Goal: Task Accomplishment & Management: Manage account settings

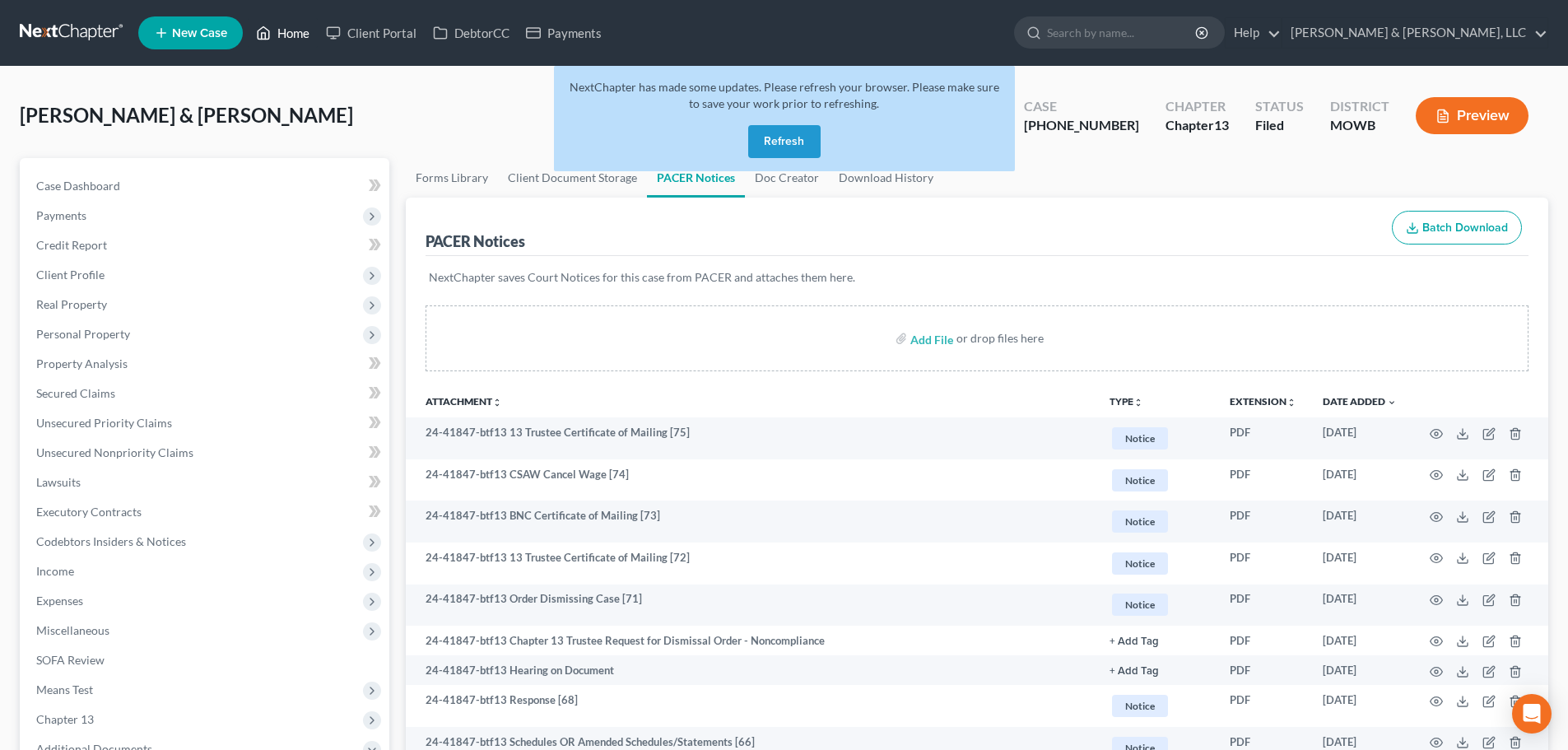
click at [286, 42] on link "Home" at bounding box center [282, 33] width 70 height 30
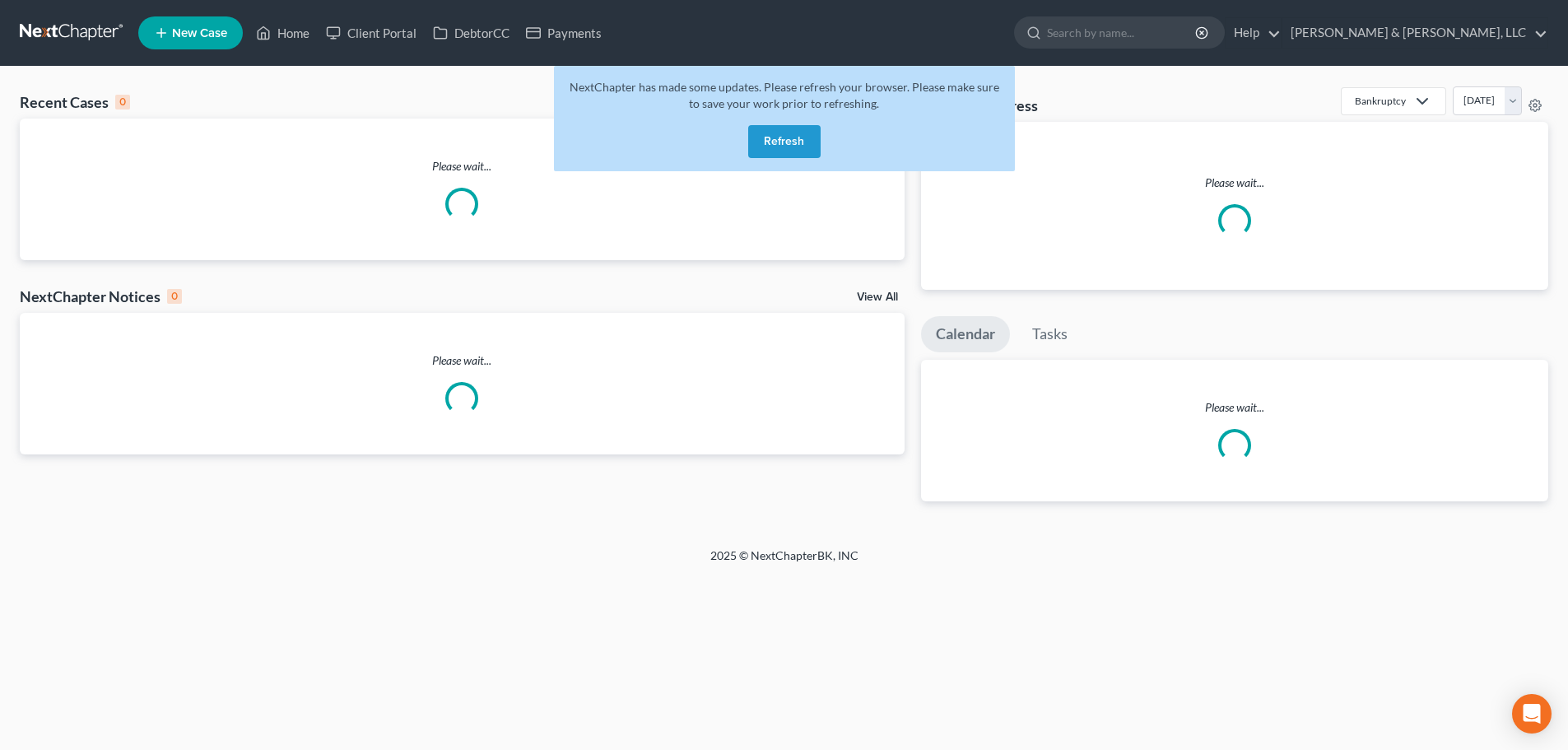
click at [775, 154] on button "Refresh" at bounding box center [784, 142] width 72 height 33
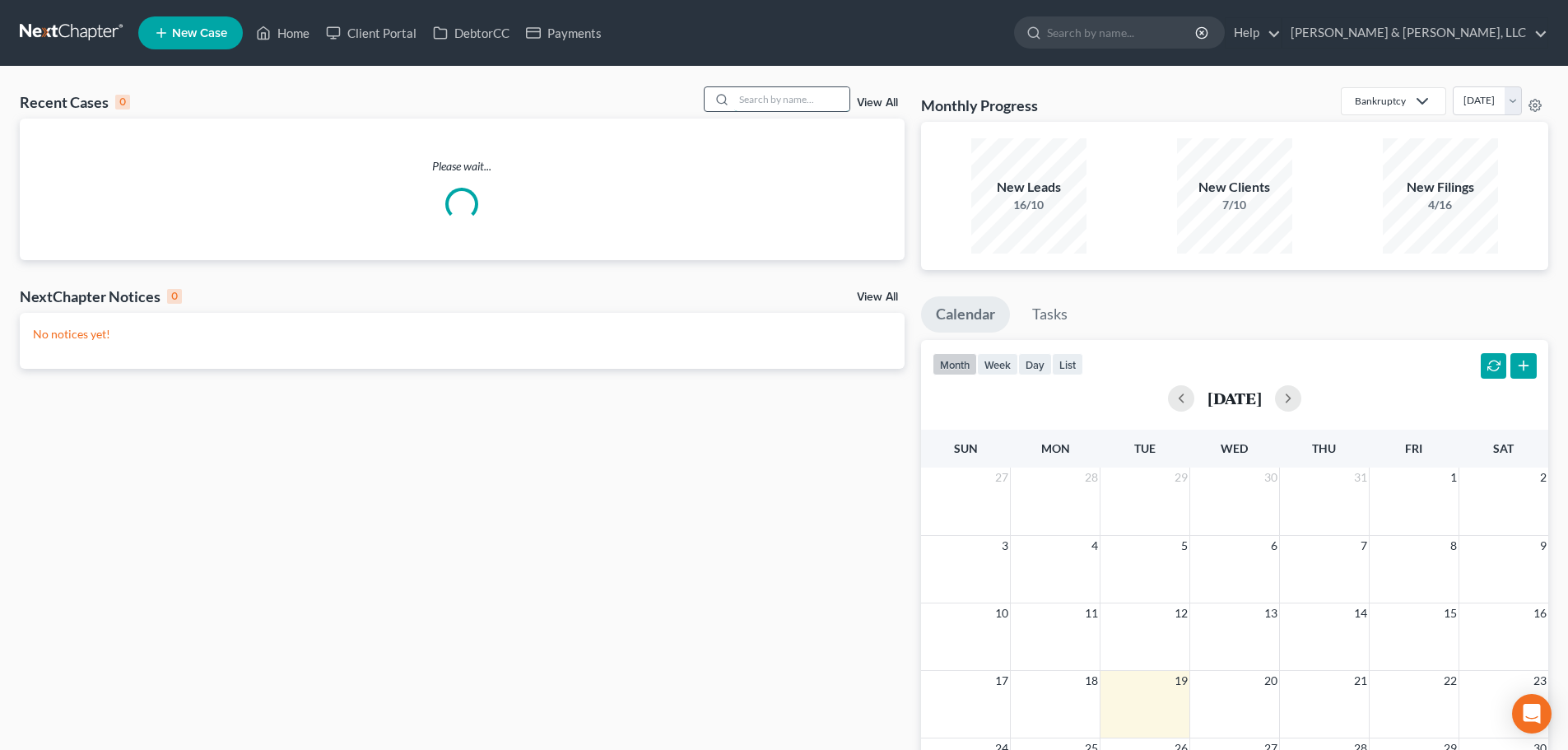
click at [781, 101] on input "search" at bounding box center [791, 99] width 115 height 24
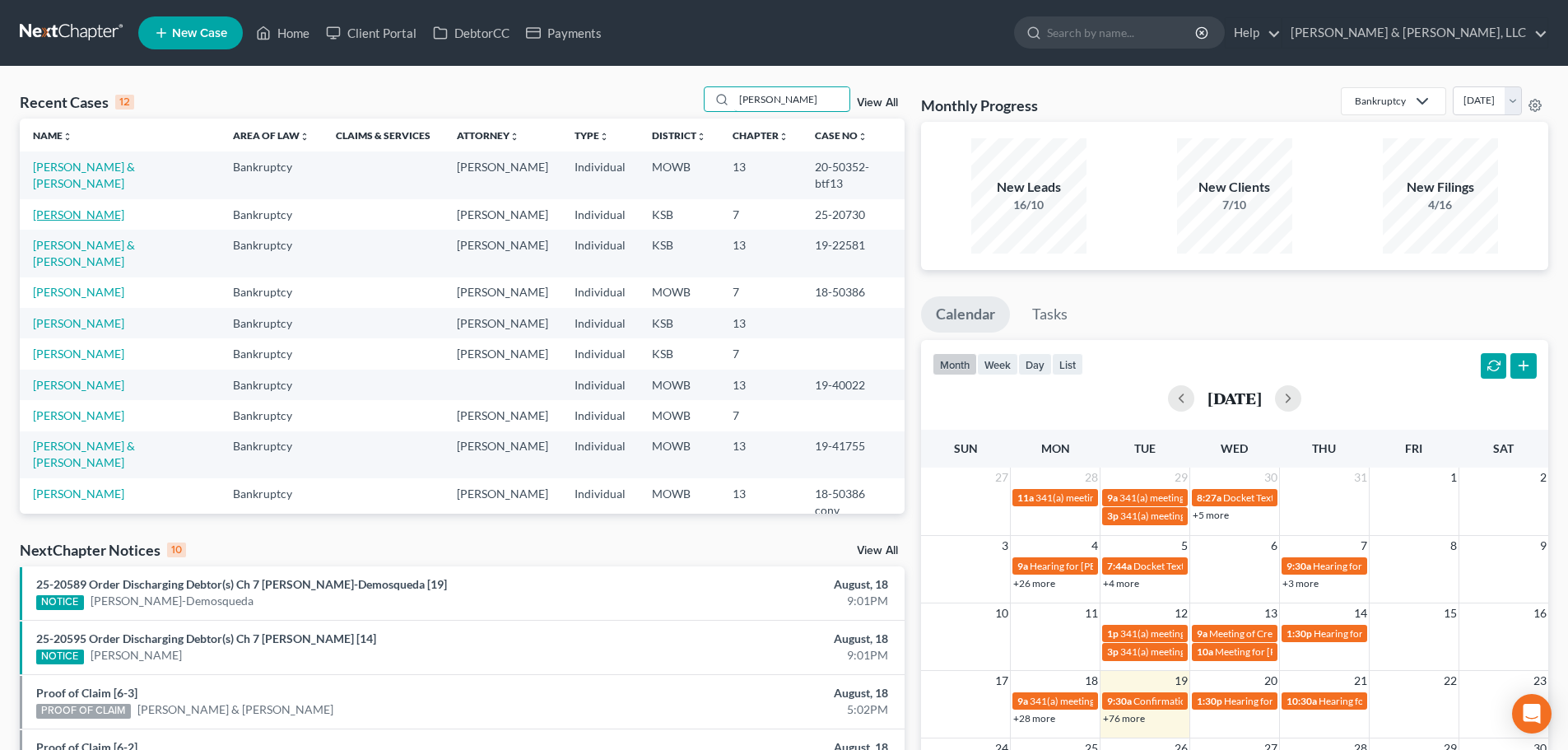
type input "lopez"
click at [62, 208] on link "Lopez, Lindsey" at bounding box center [79, 214] width 91 height 14
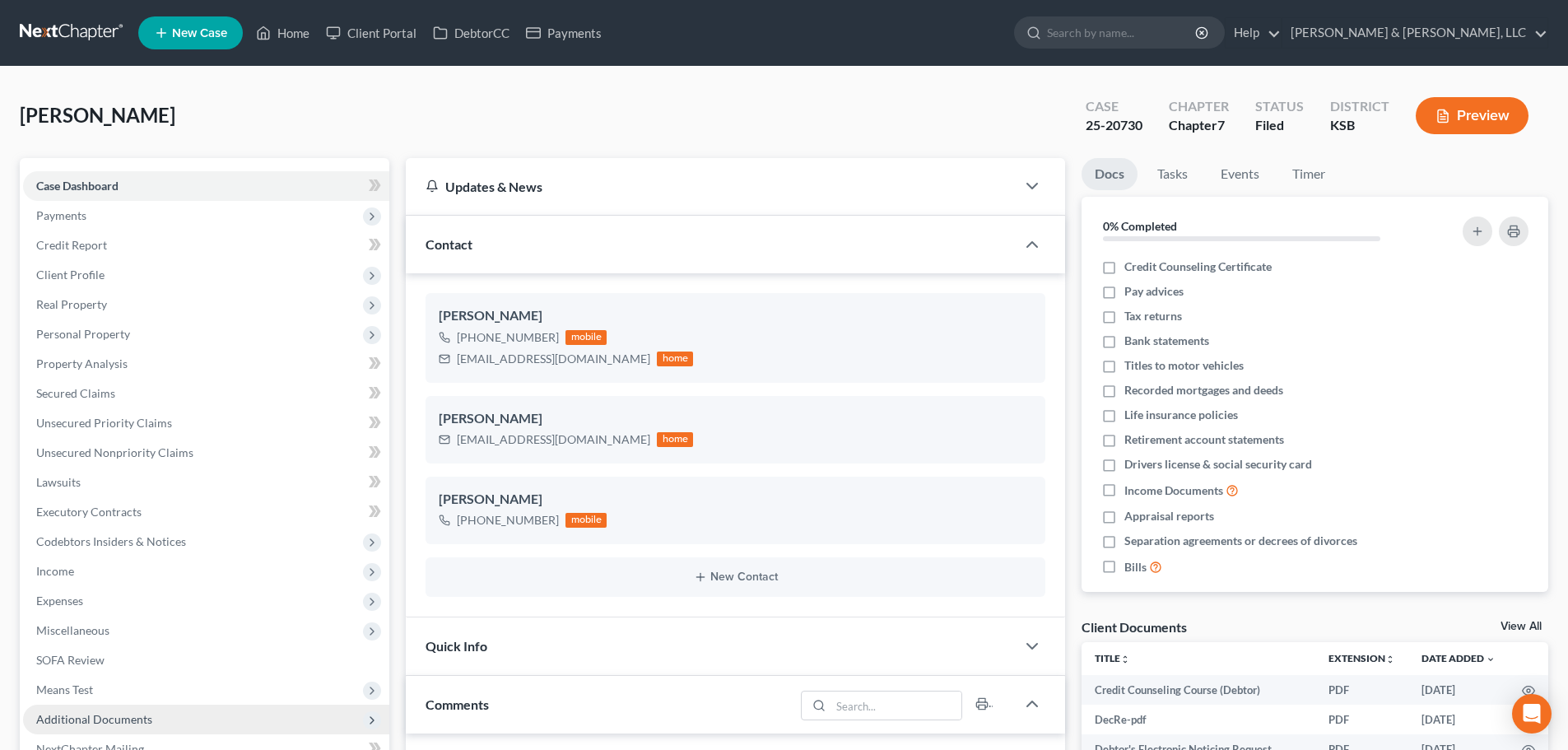
click at [89, 712] on span "Additional Documents" at bounding box center [95, 718] width 116 height 14
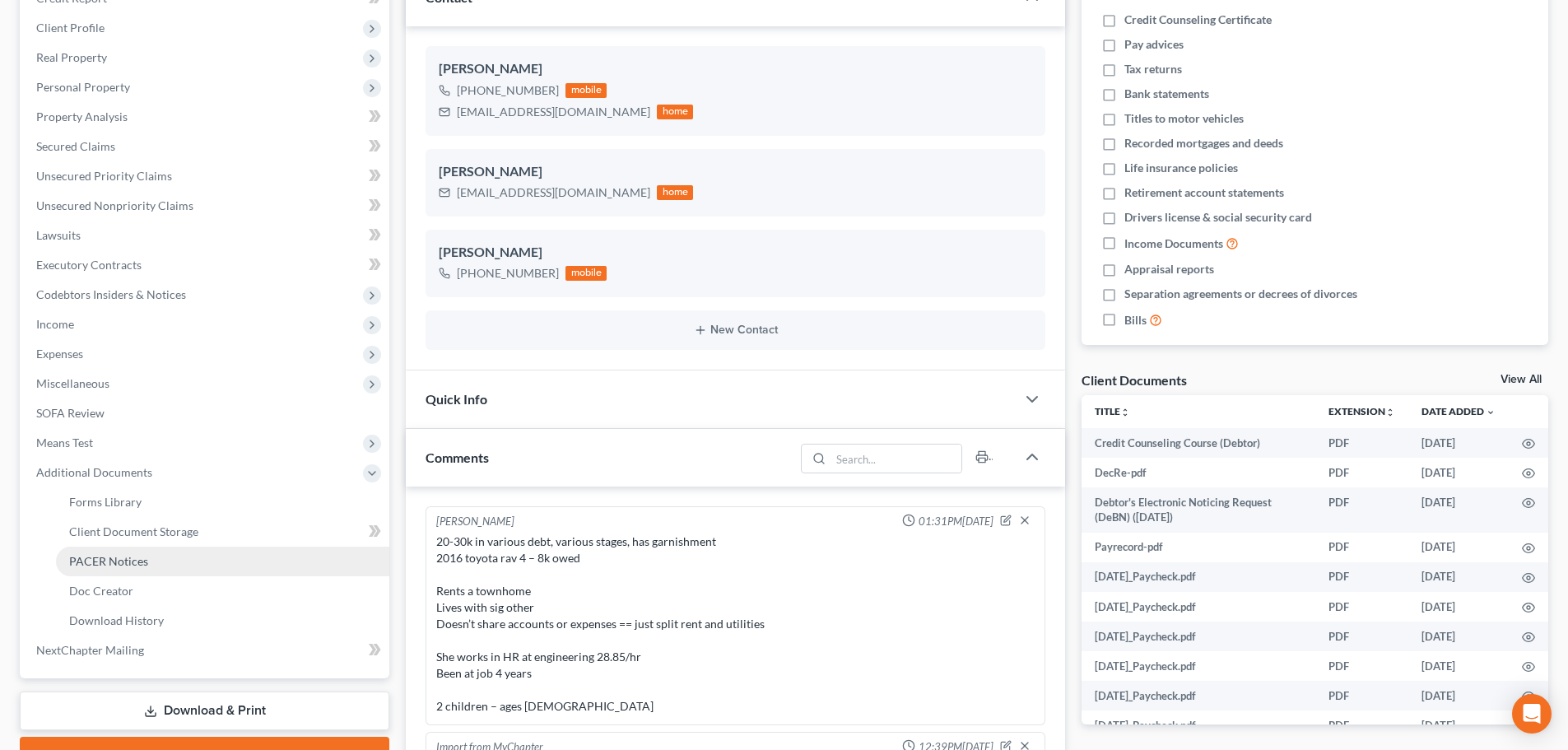
scroll to position [948, 0]
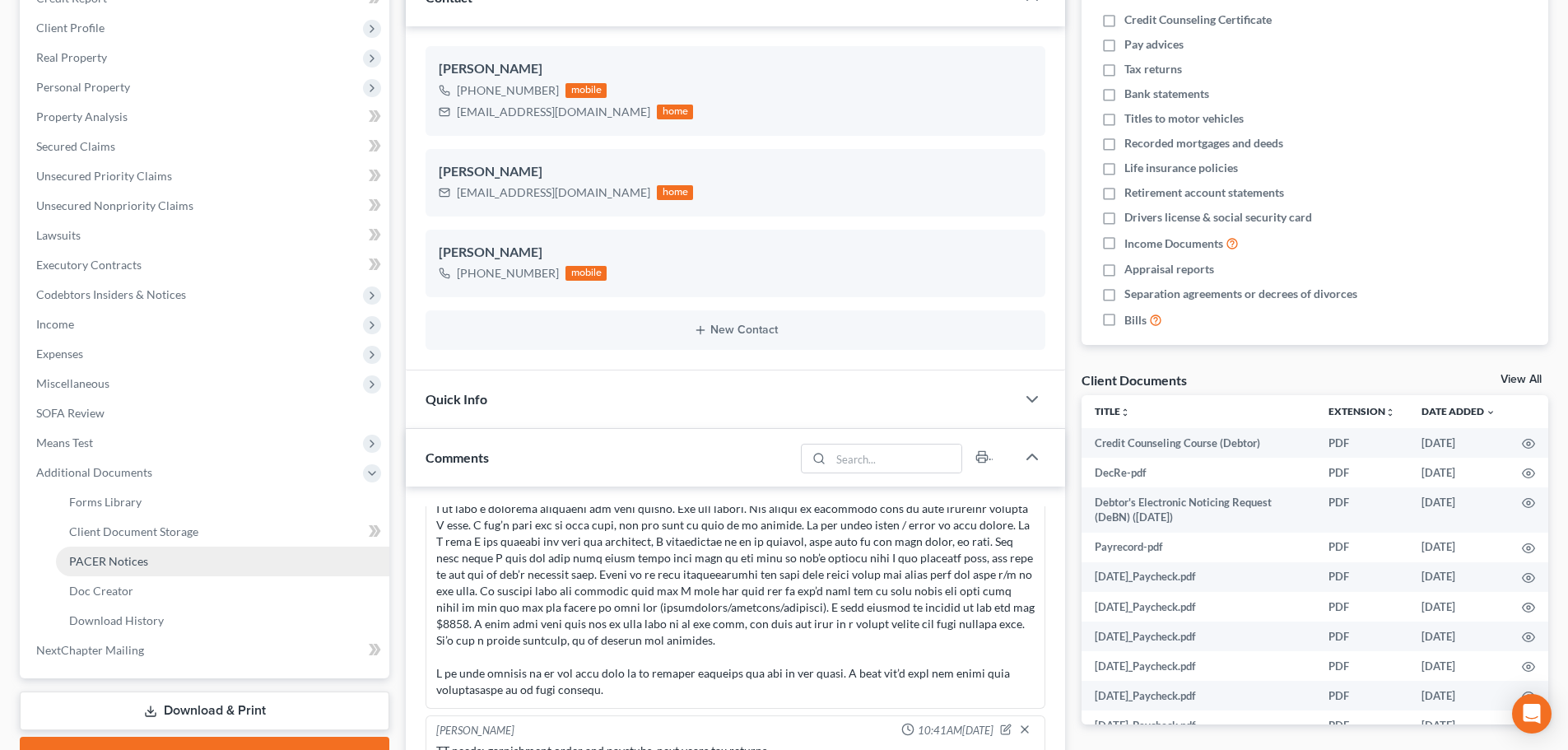
click at [100, 560] on span "PACER Notices" at bounding box center [108, 561] width 79 height 14
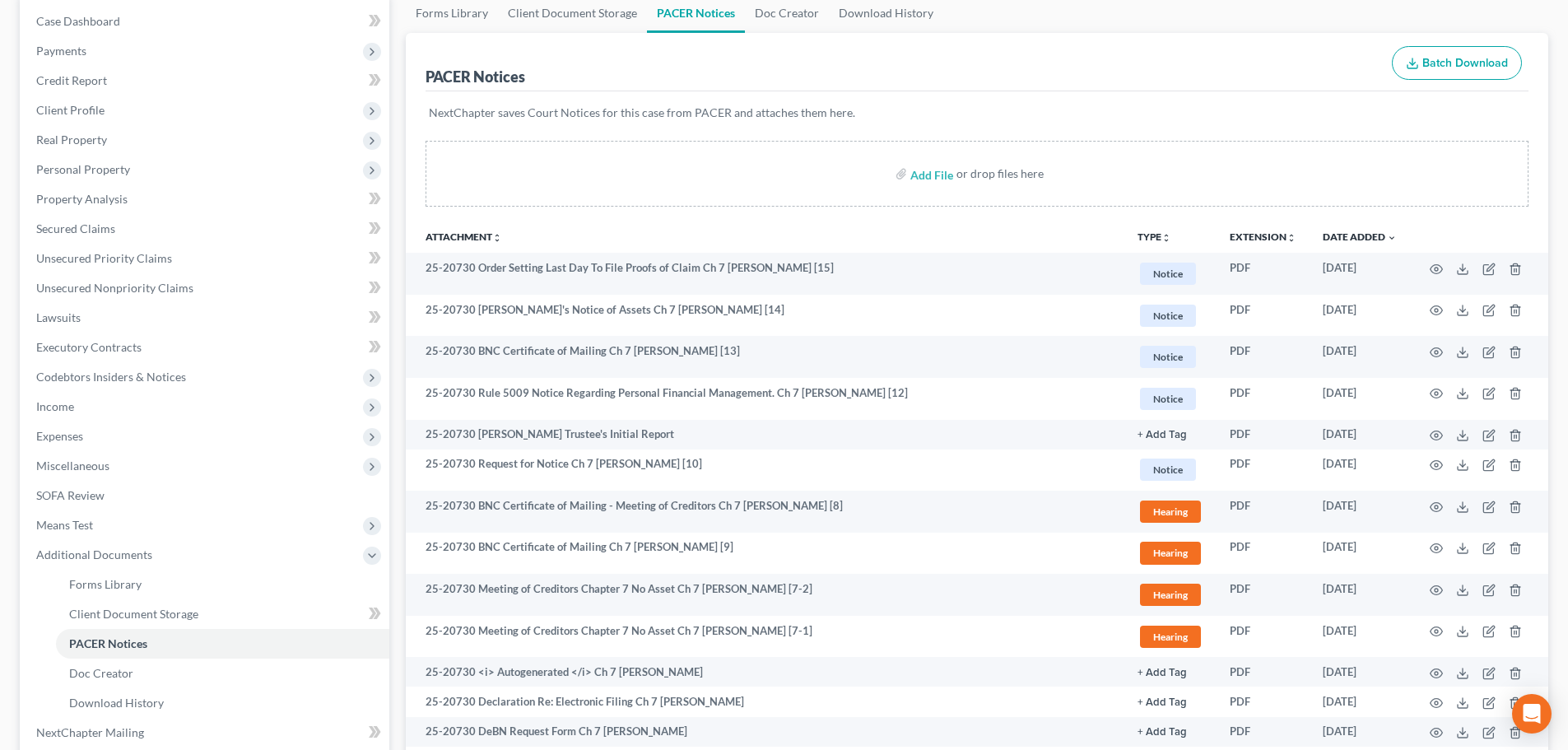
scroll to position [247, 0]
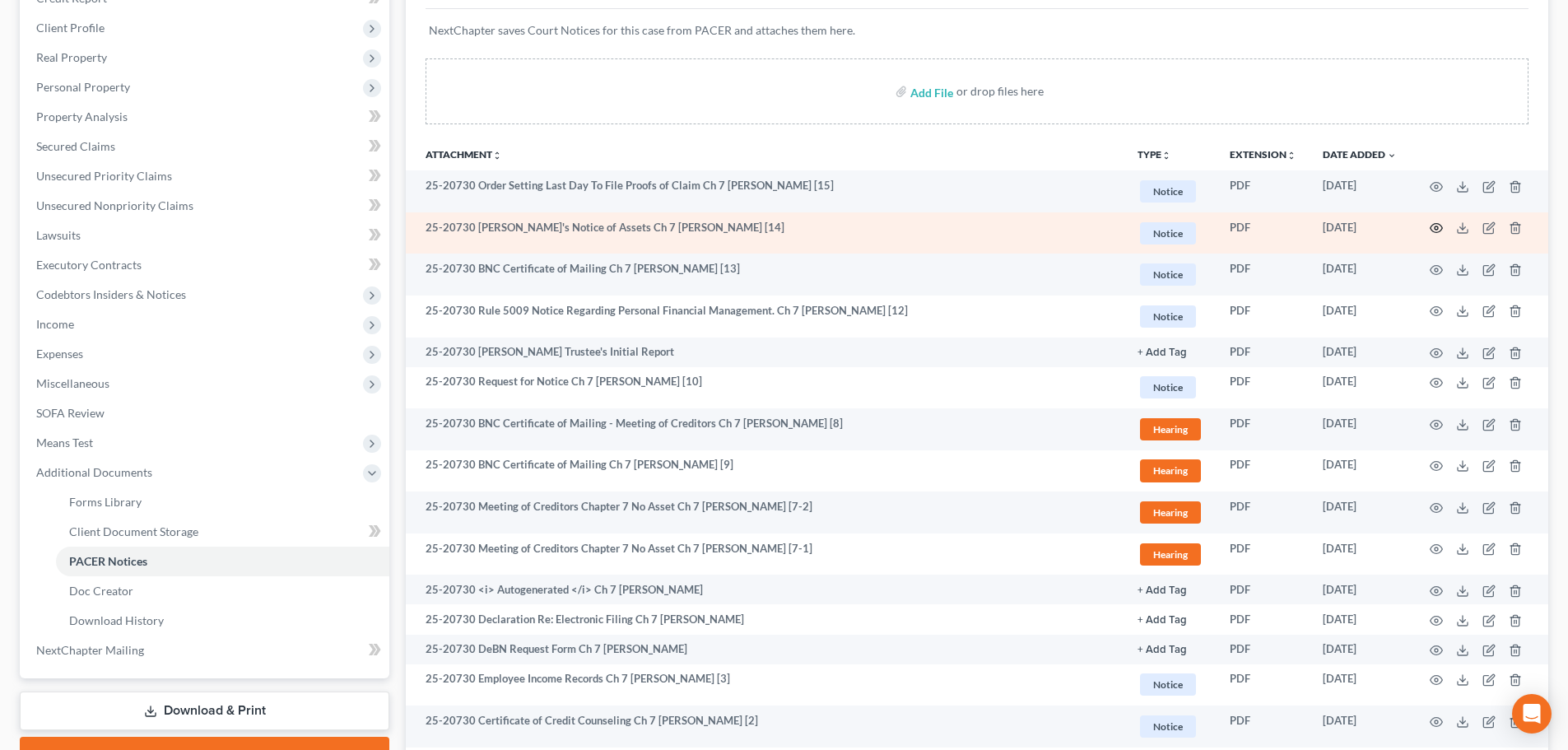
click at [1435, 226] on circle "button" at bounding box center [1436, 228] width 3 height 3
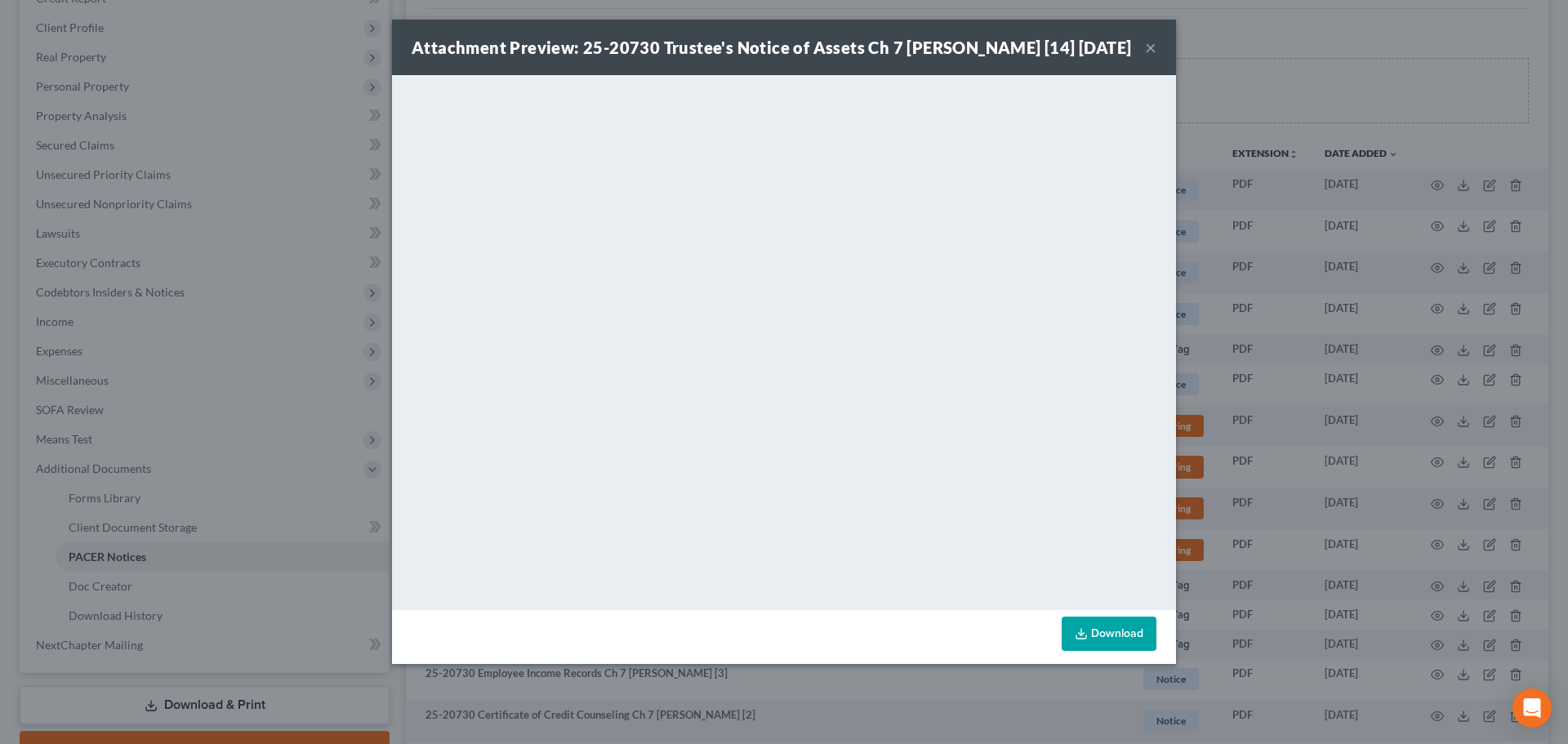
click at [1150, 55] on button "×" at bounding box center [1151, 48] width 12 height 20
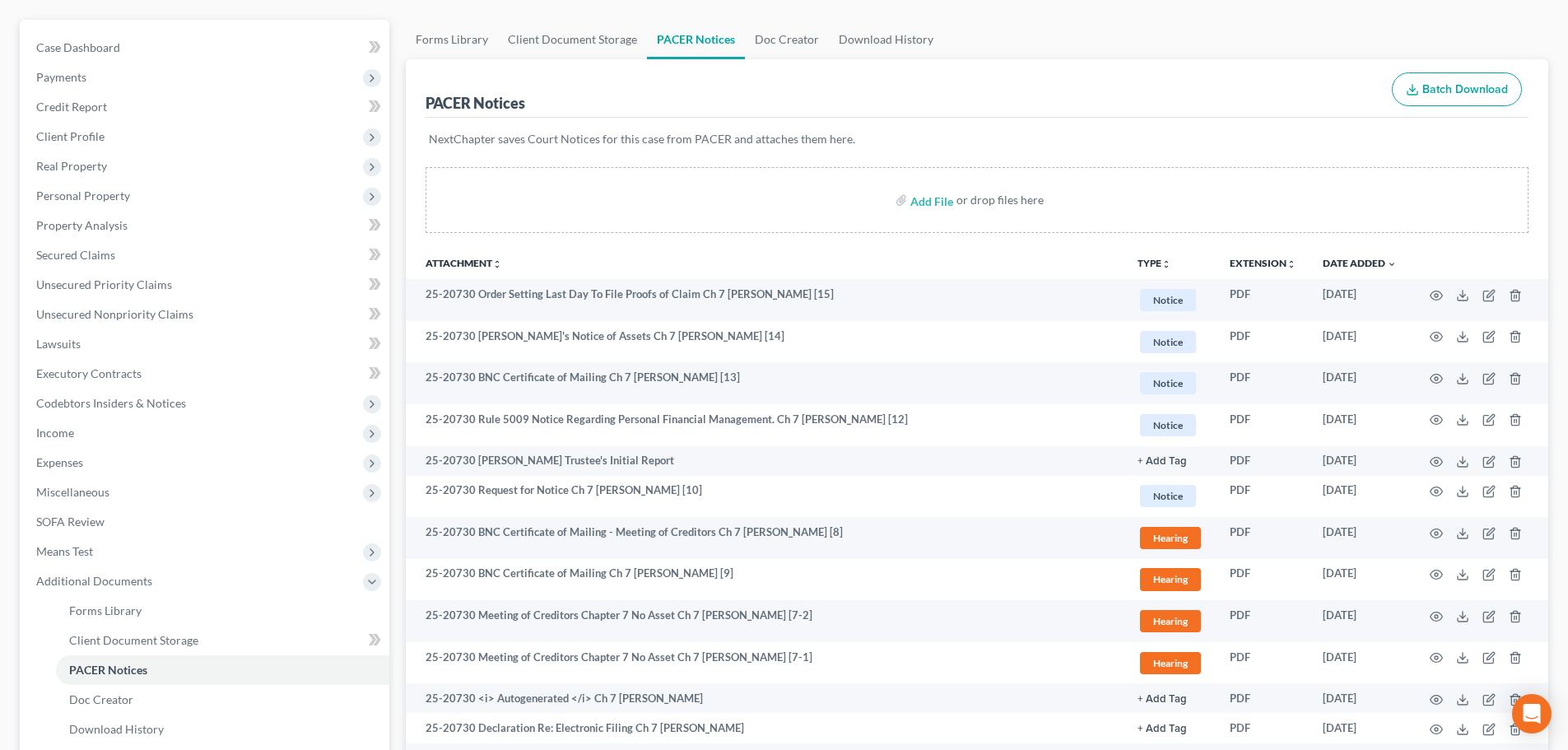
scroll to position [0, 0]
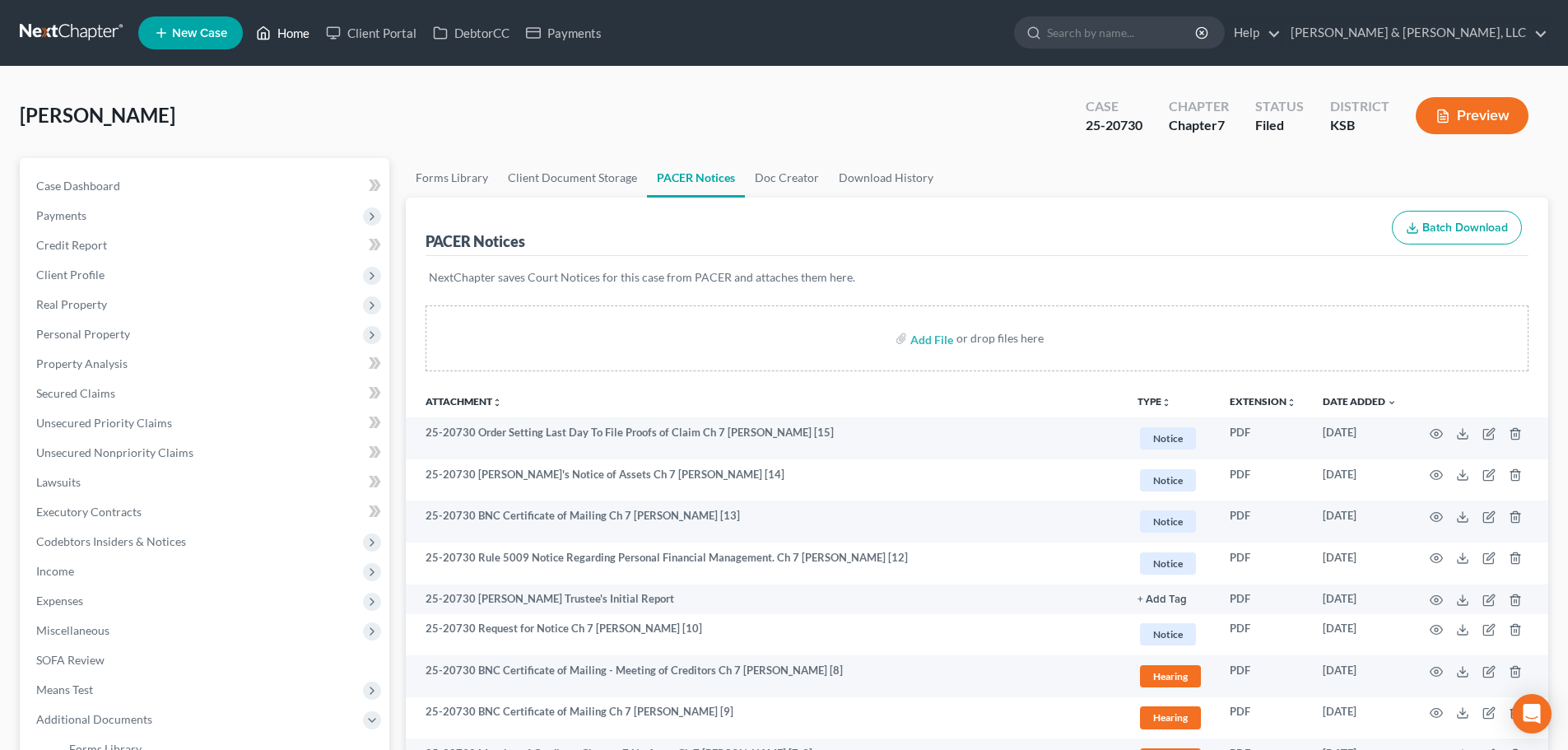
click at [287, 40] on link "Home" at bounding box center [282, 33] width 70 height 30
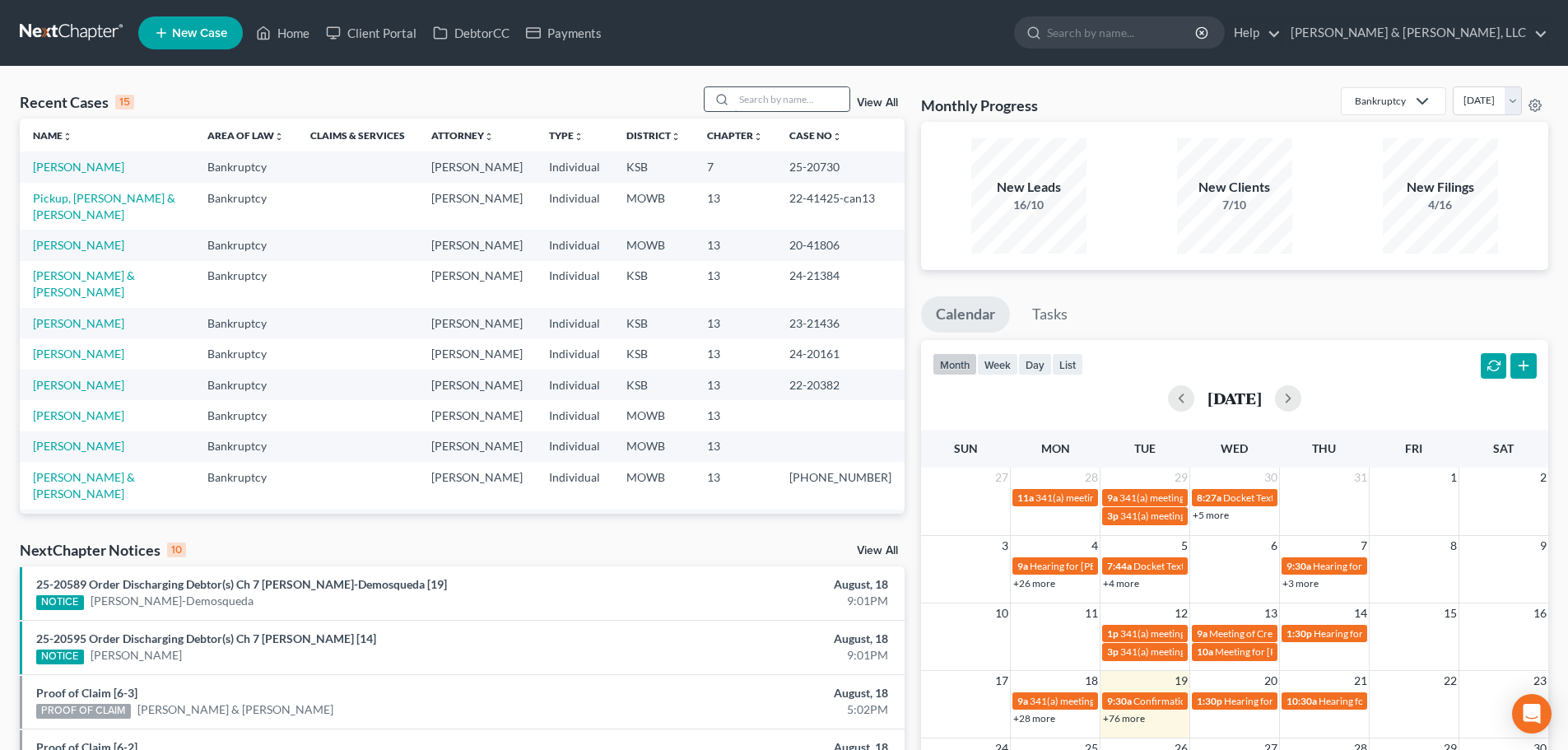
click at [828, 104] on input "search" at bounding box center [791, 99] width 115 height 24
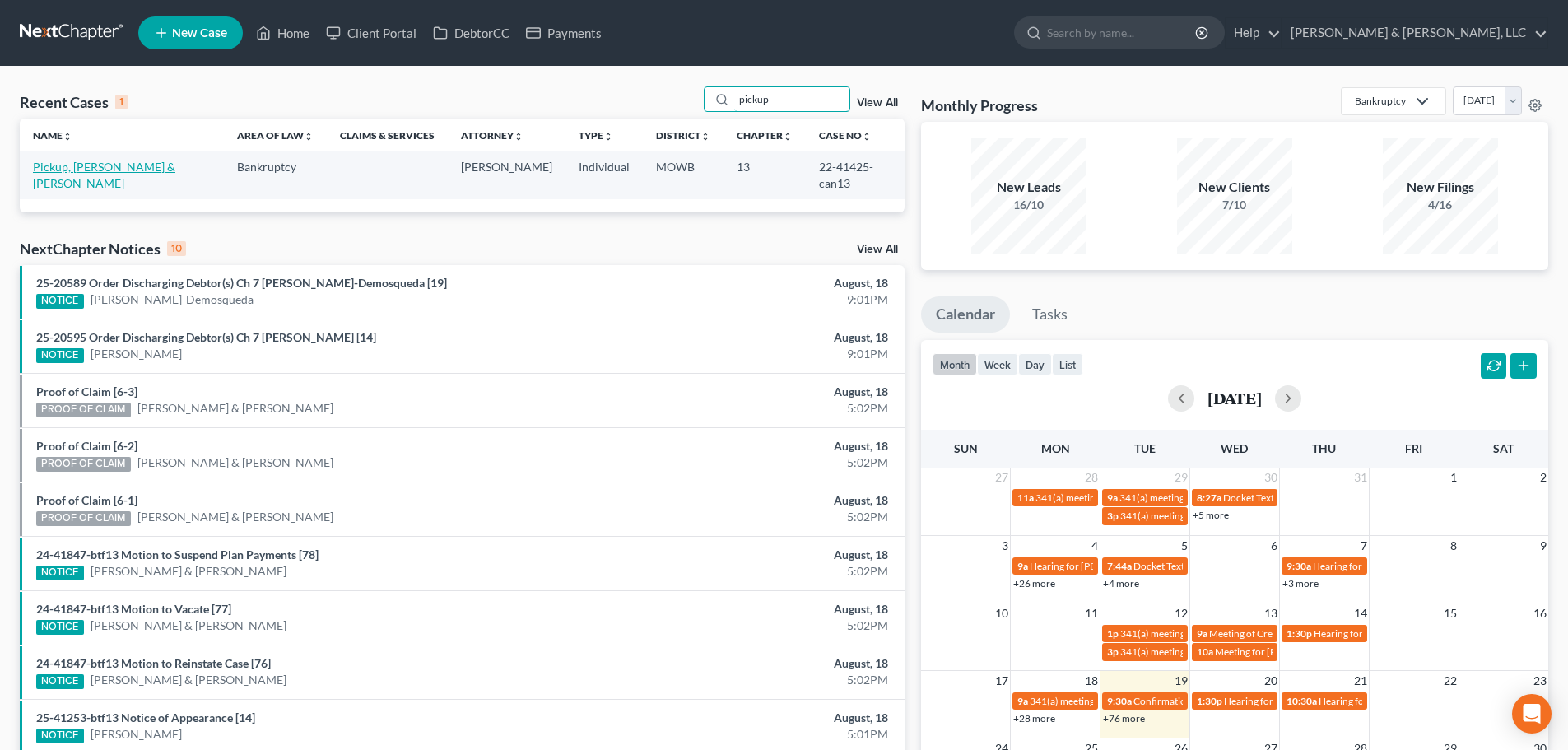
type input "pickup"
click at [86, 168] on link "Pickup, Russell & Keisha" at bounding box center [104, 174] width 142 height 31
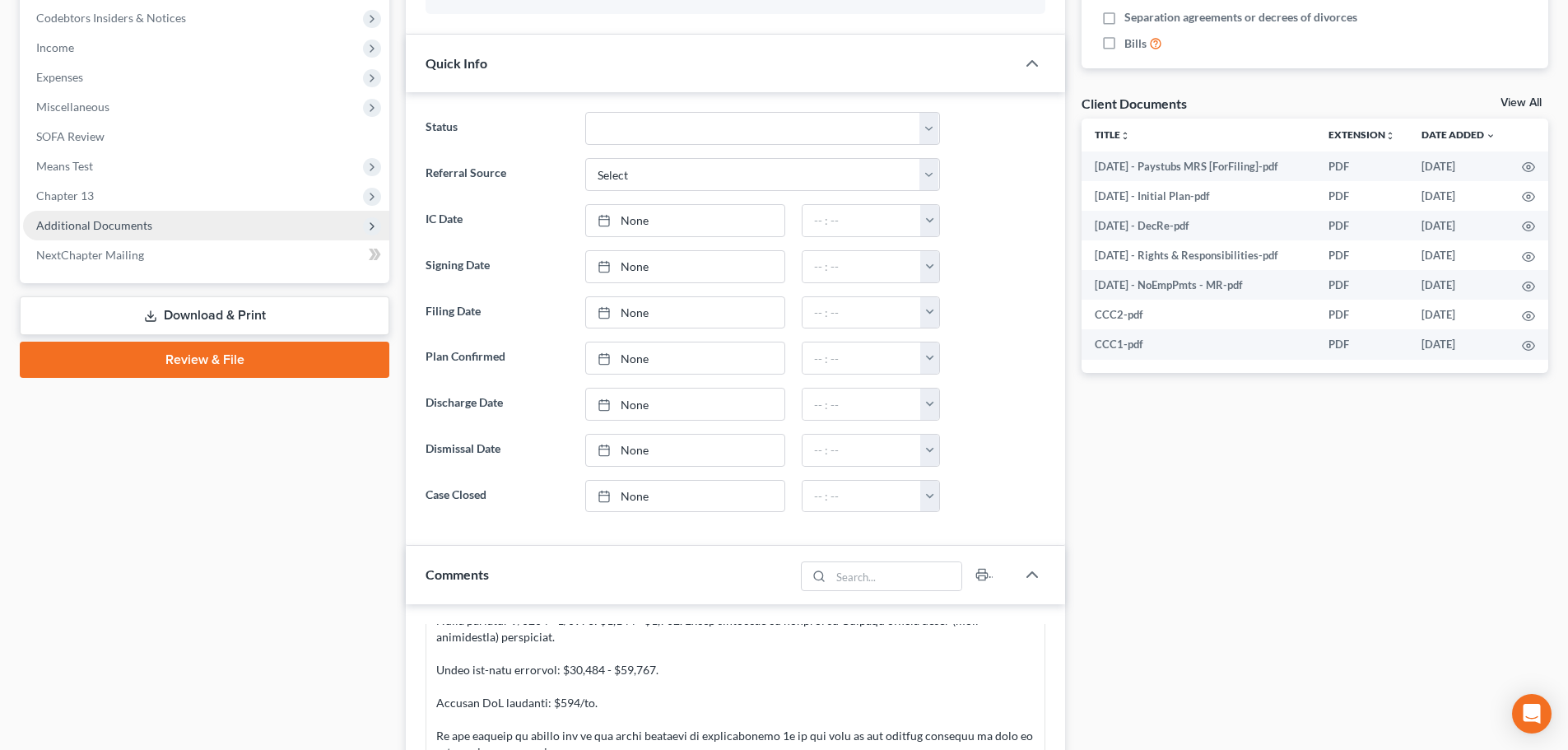
scroll to position [494, 0]
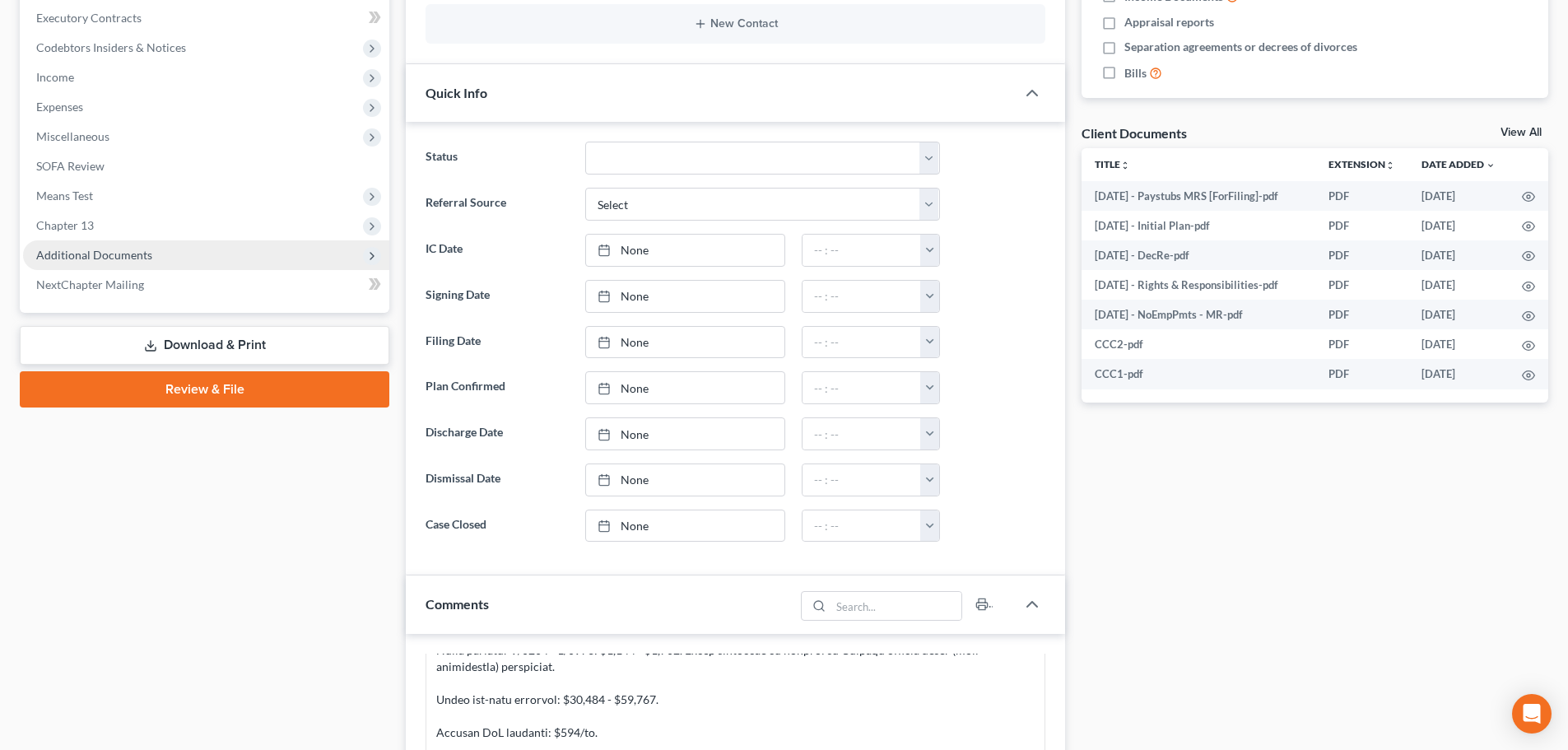
click at [119, 265] on span "Additional Documents" at bounding box center [206, 255] width 366 height 30
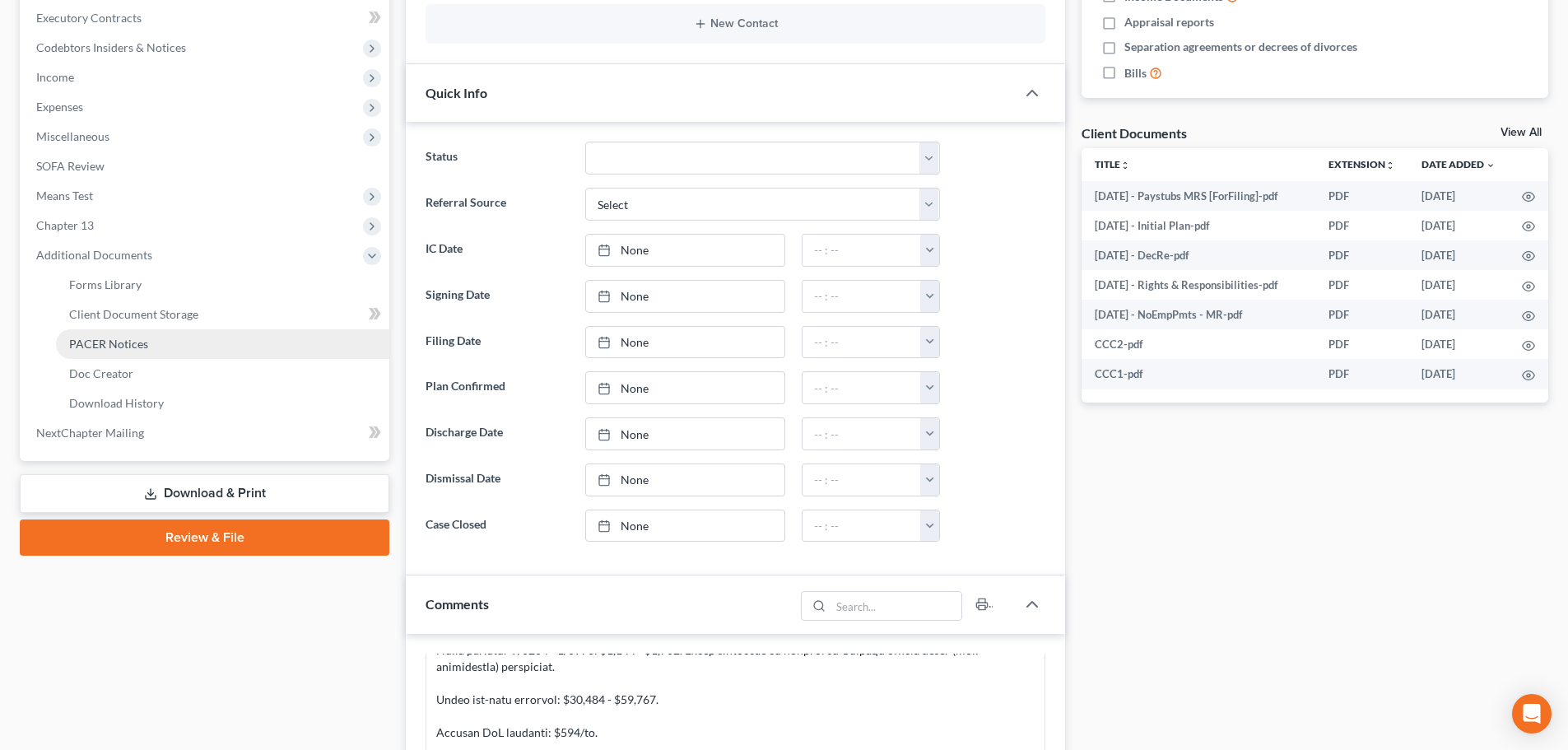
click at [68, 343] on link "PACER Notices" at bounding box center [222, 344] width 333 height 30
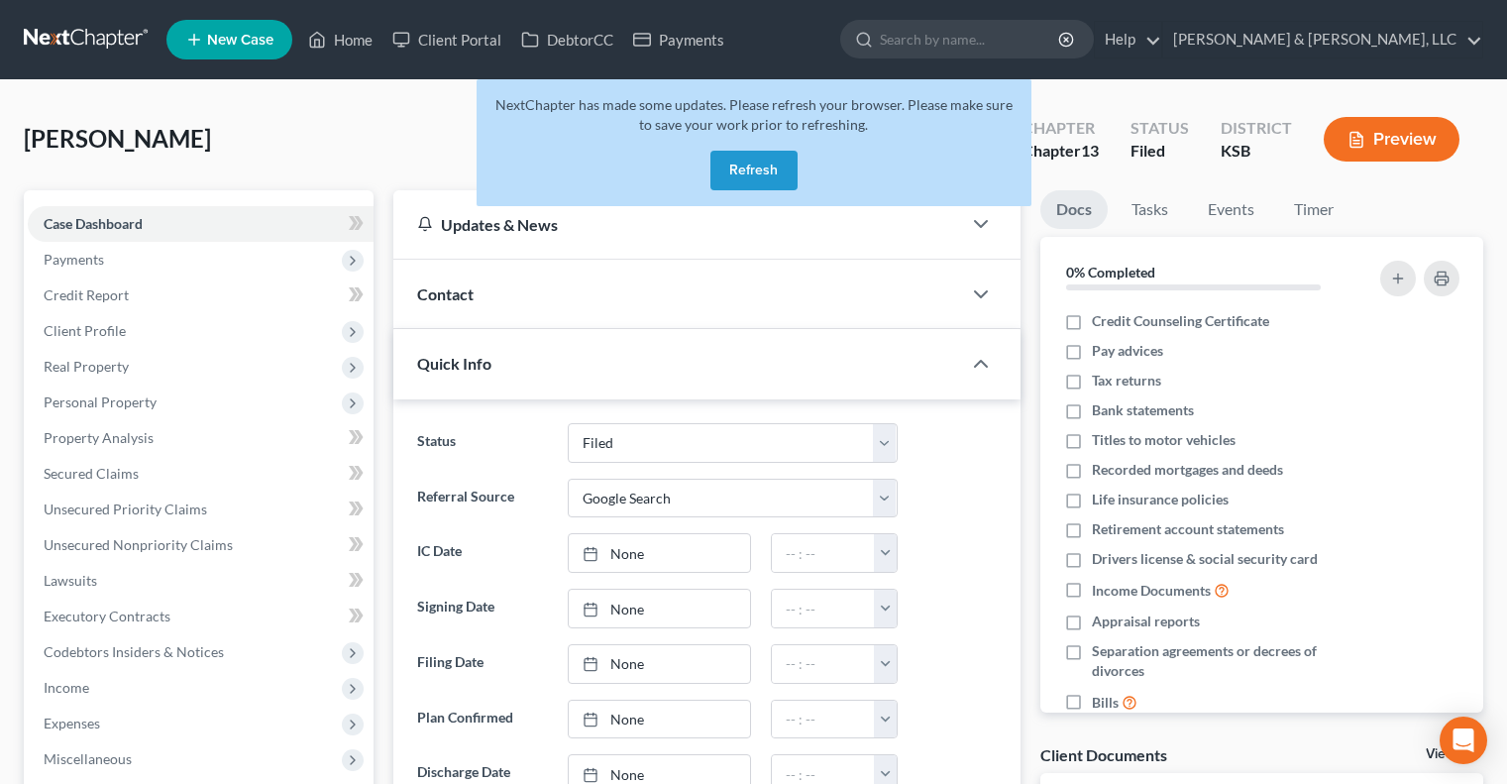
select select "6"
select select "4"
select select "0"
drag, startPoint x: 763, startPoint y: 177, endPoint x: 706, endPoint y: 173, distance: 56.6
click at [762, 177] on button "Refresh" at bounding box center [753, 171] width 87 height 40
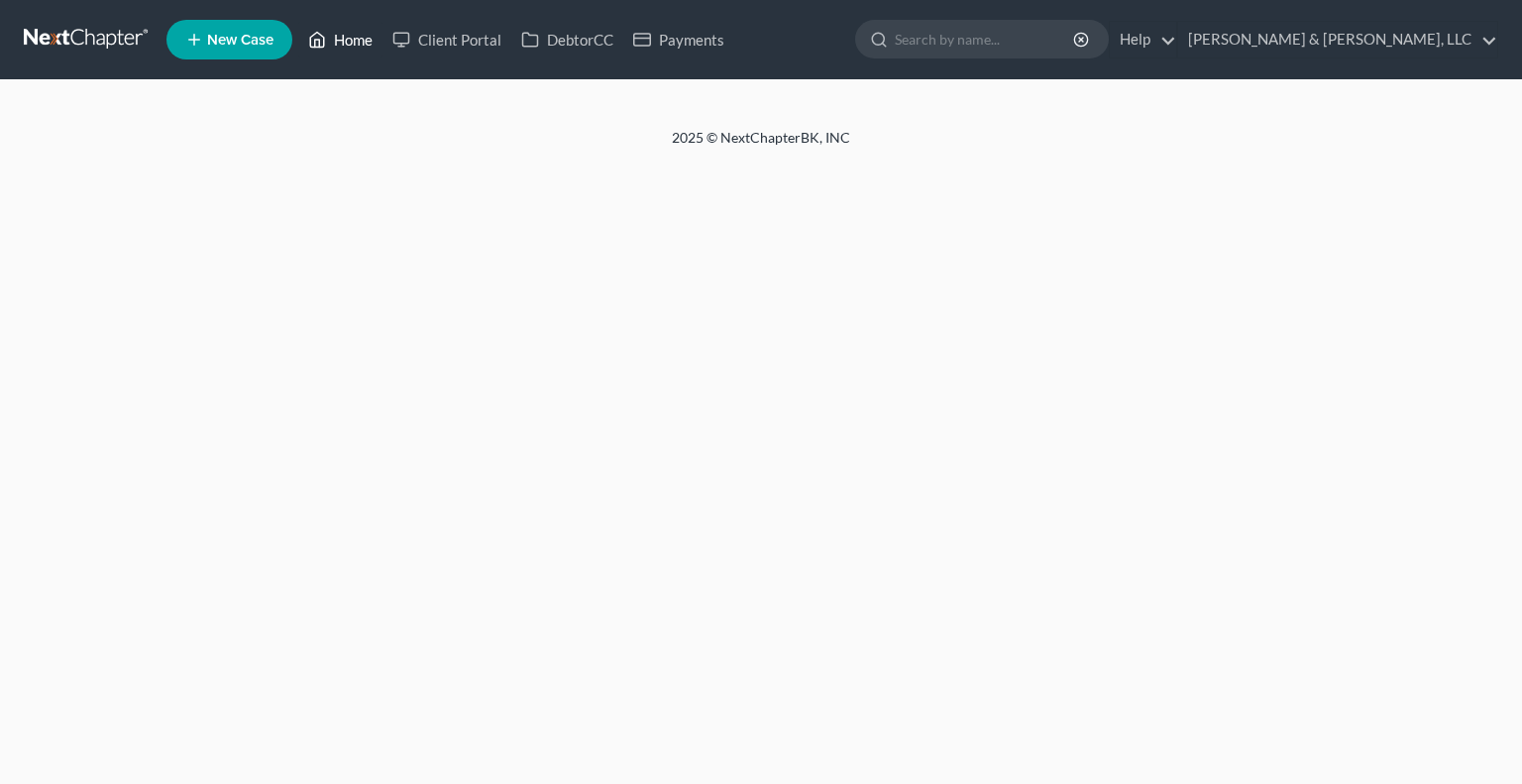
select select "4"
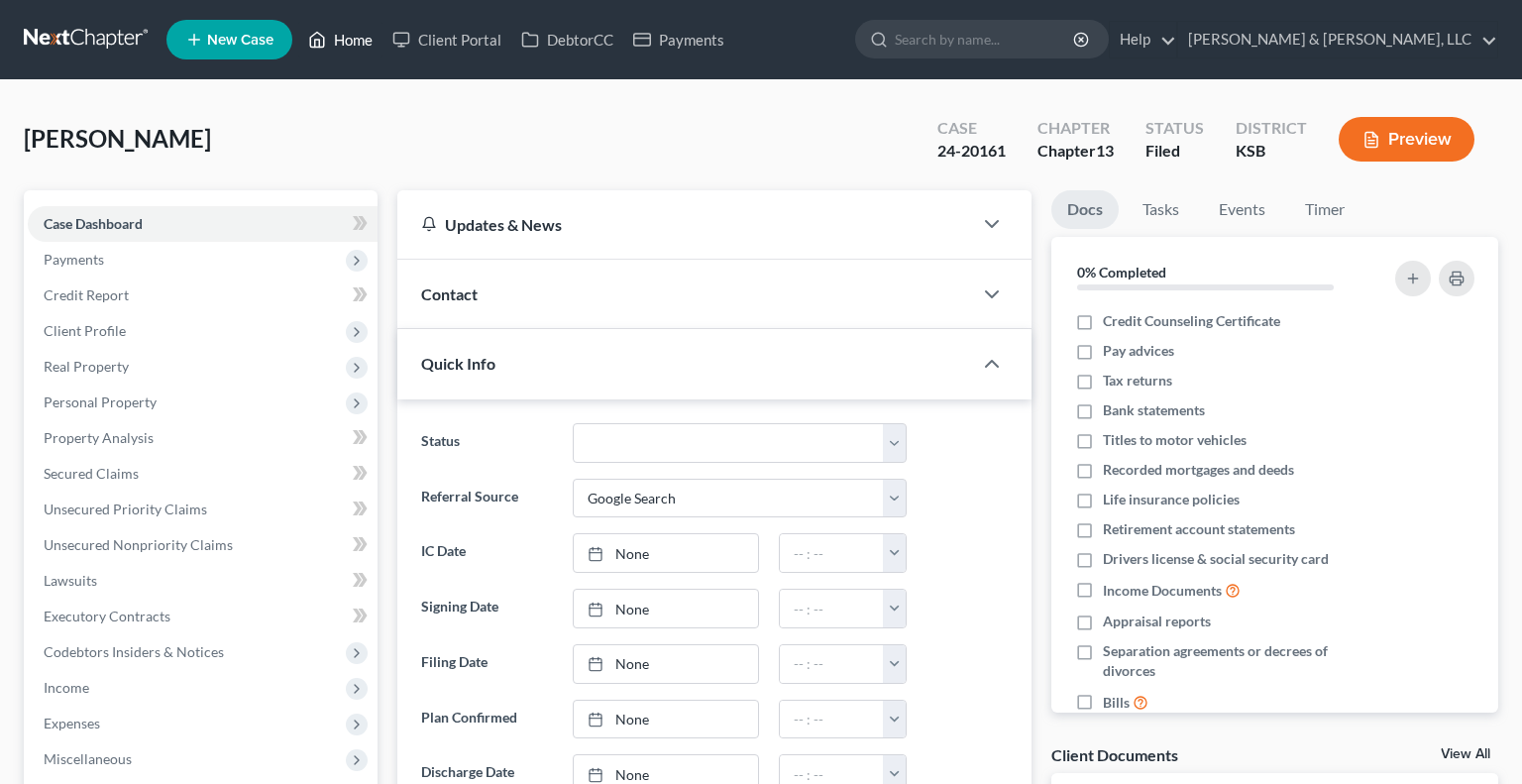
click at [347, 40] on link "Home" at bounding box center [340, 40] width 84 height 36
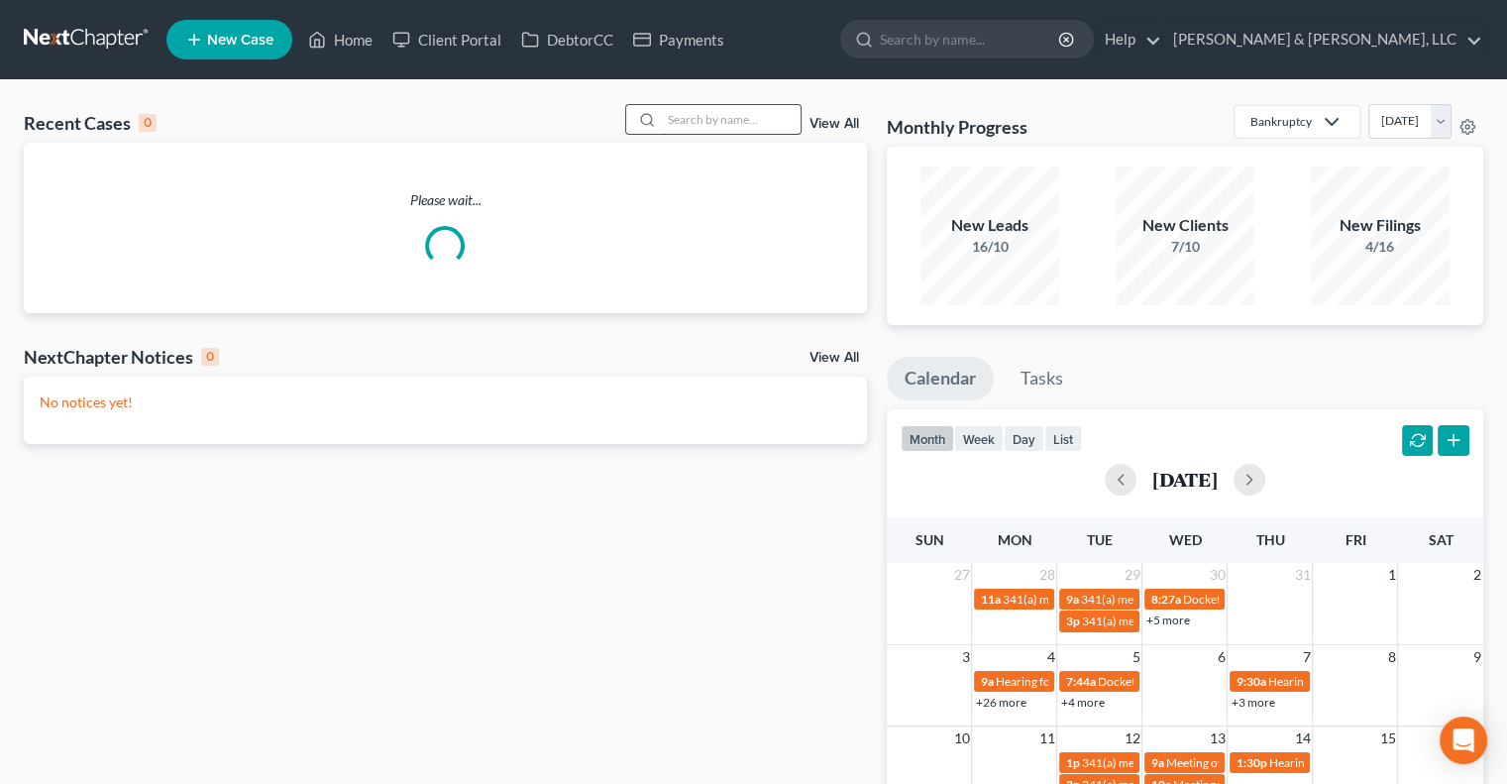
click at [773, 121] on input "search" at bounding box center [731, 119] width 139 height 29
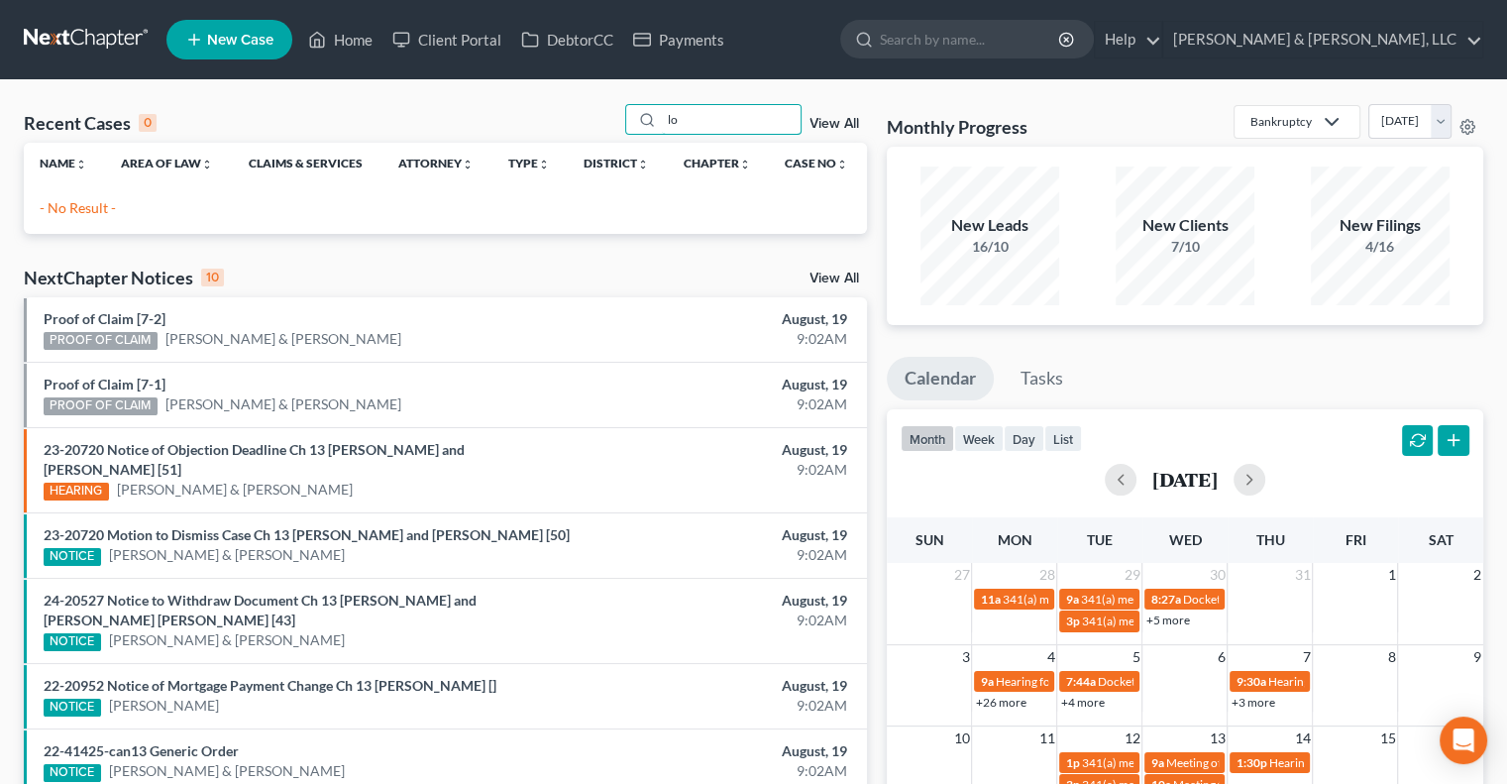
type input "l"
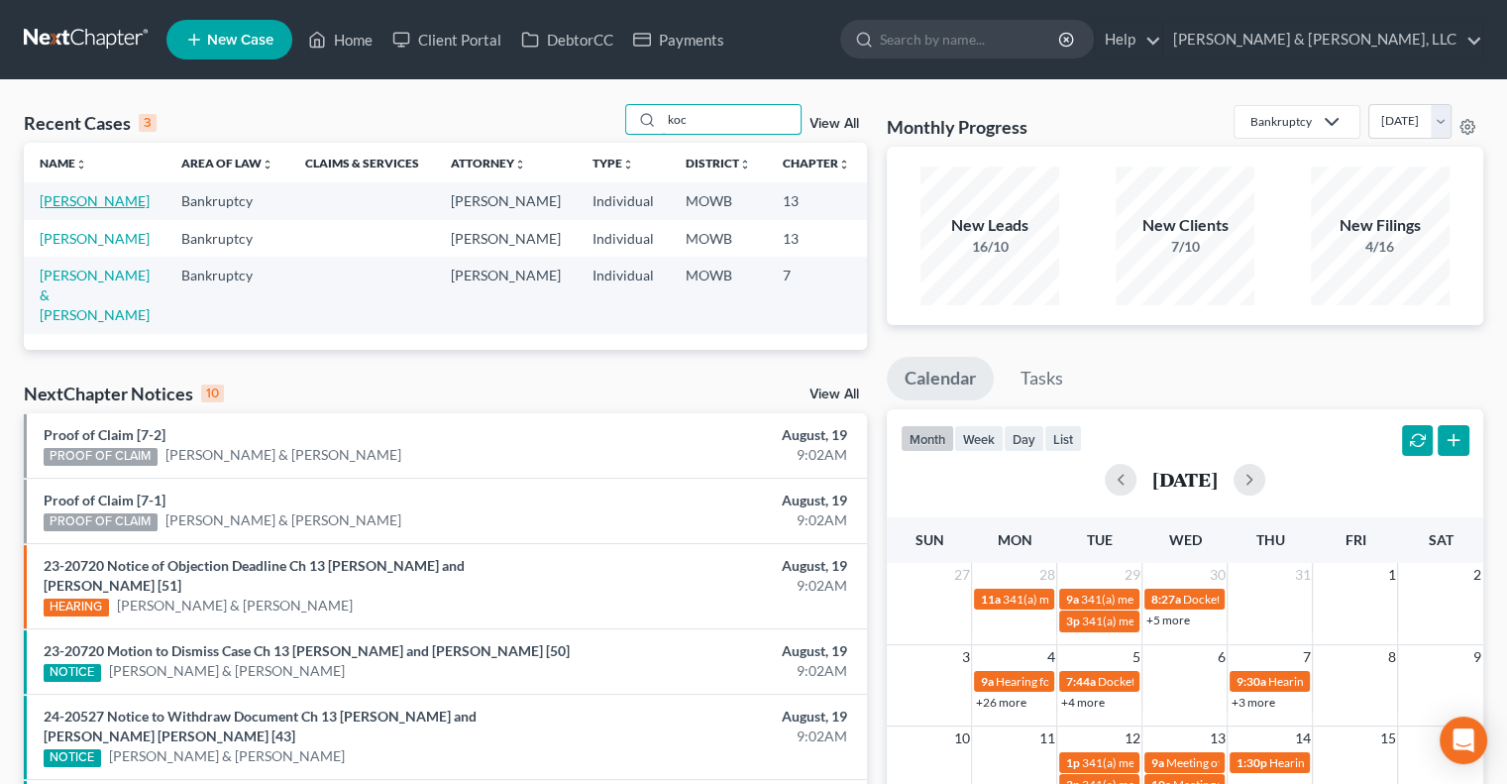
type input "koc"
click at [55, 209] on link "Koch, Sarah" at bounding box center [95, 200] width 110 height 17
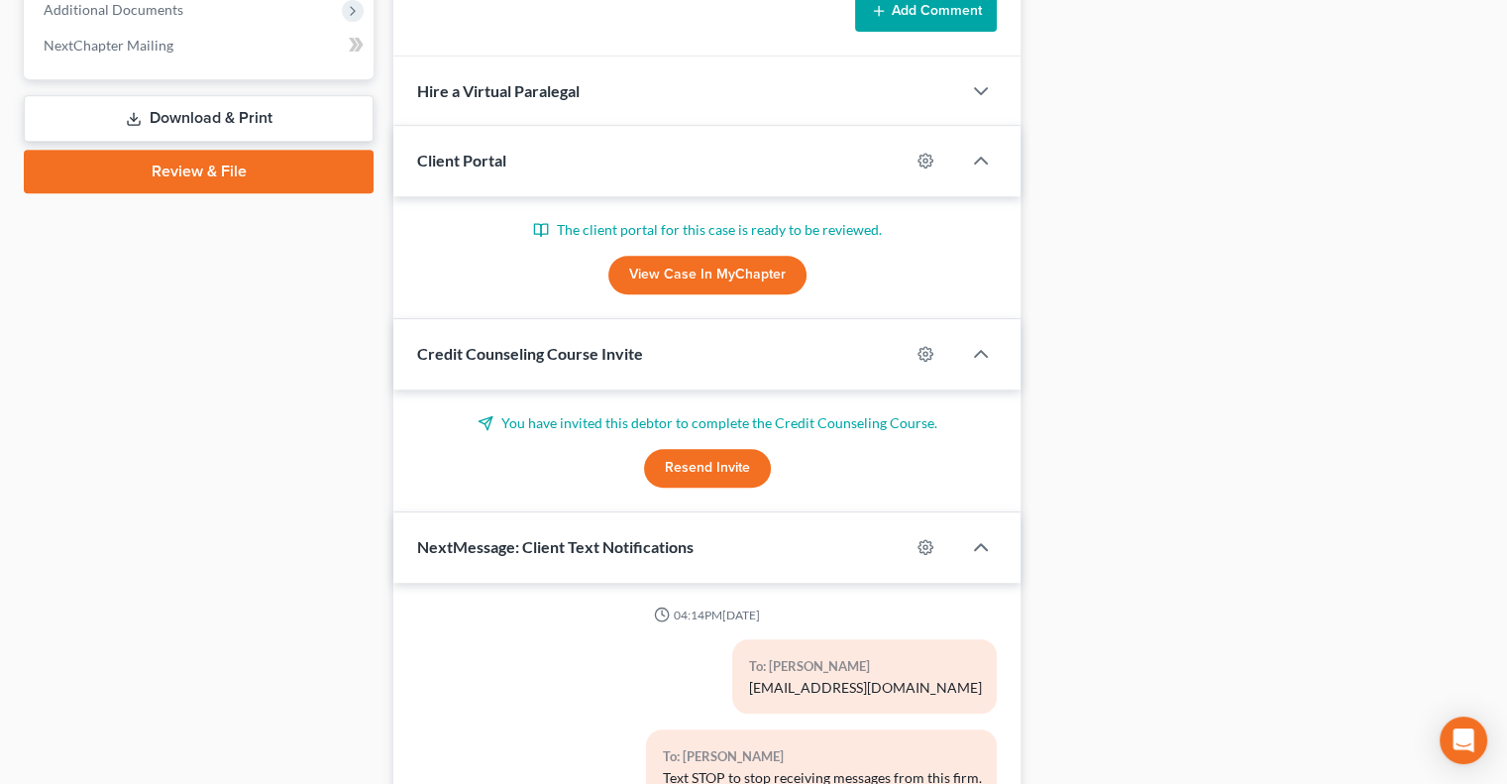
scroll to position [595, 0]
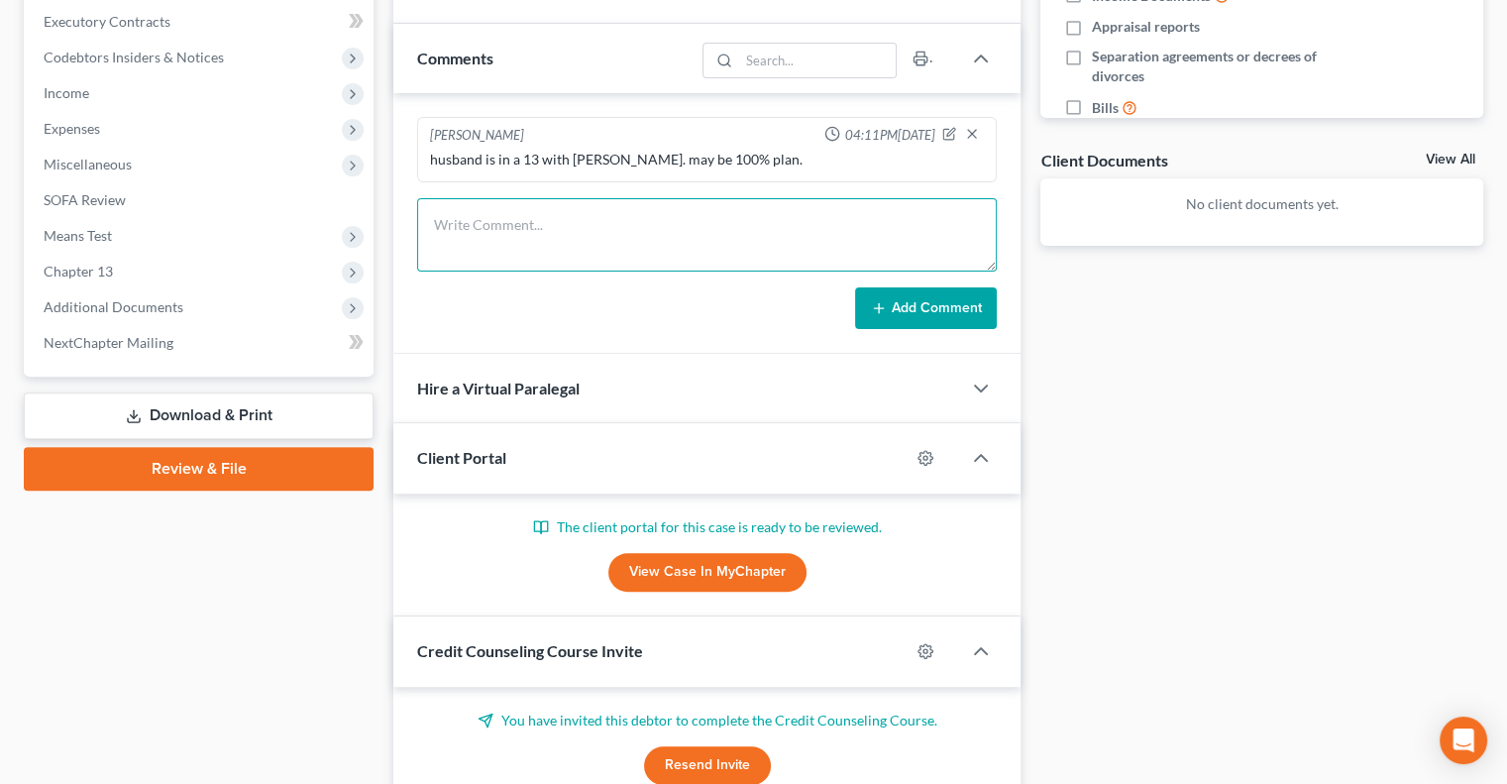
click at [547, 223] on textarea at bounding box center [707, 234] width 580 height 73
paste textarea "Credit Karma slosasso@gmail.com Hogwarts1!"
type textarea "Credit Karma slosasso@gmail.com Hogwarts1!"
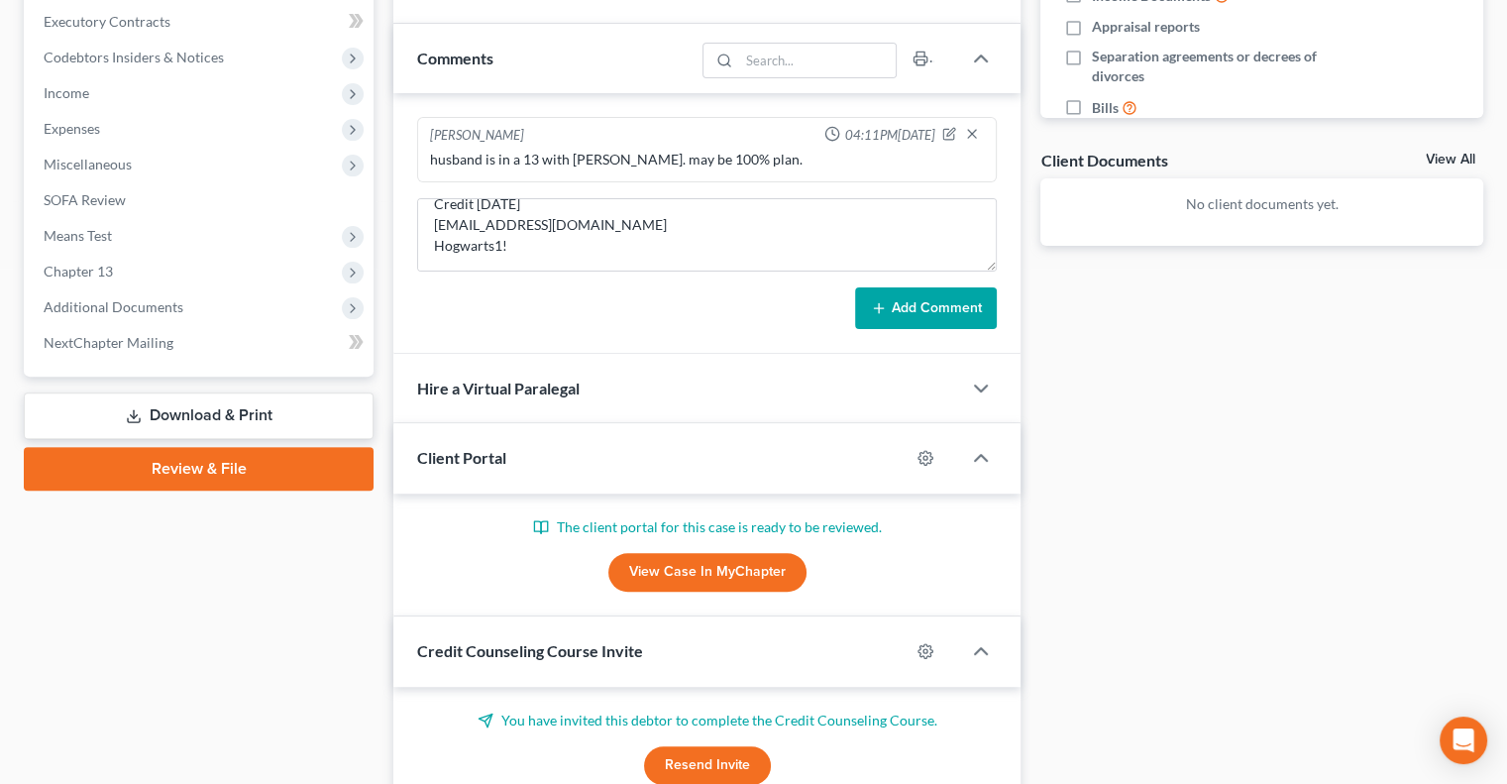
click at [889, 316] on button "Add Comment" at bounding box center [926, 308] width 142 height 42
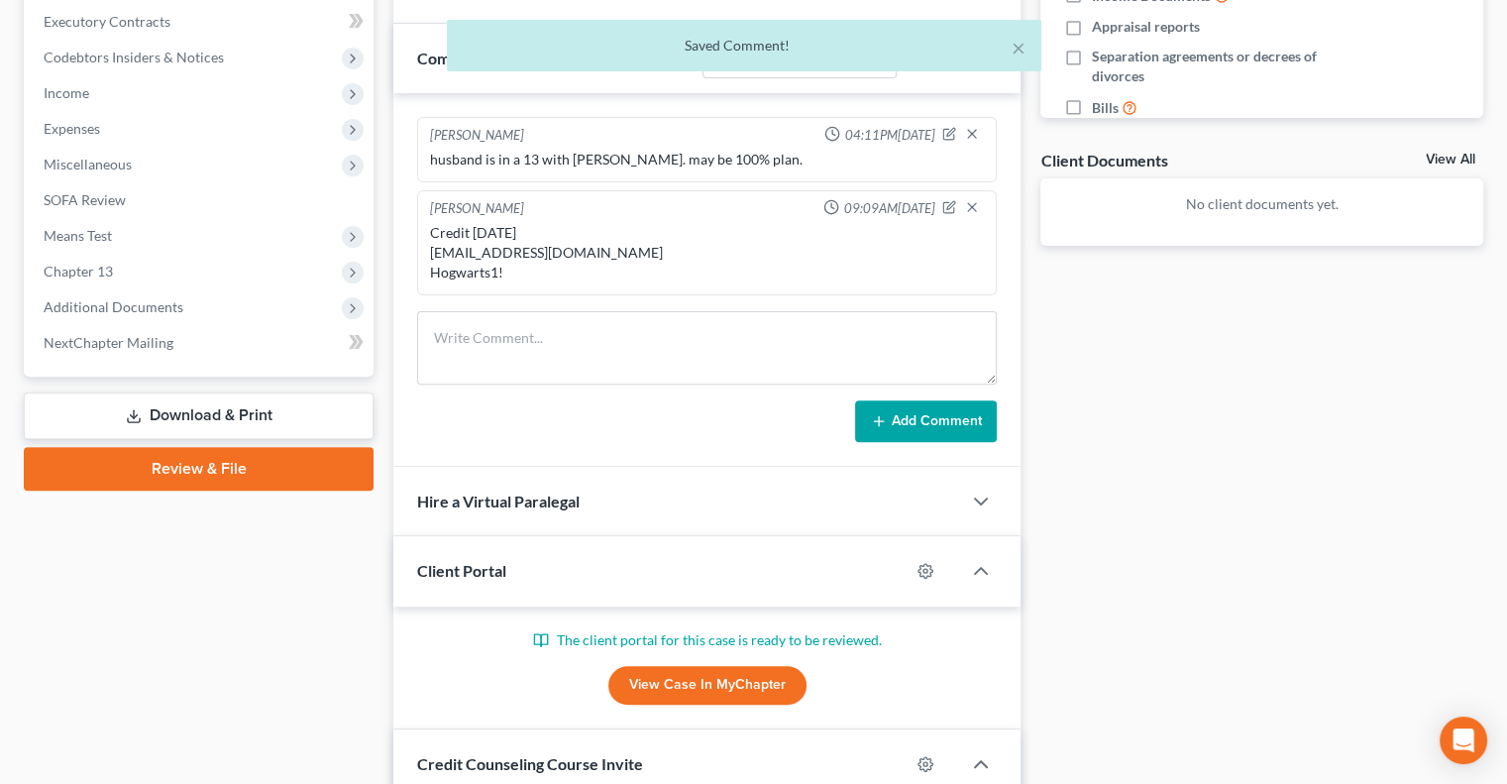
scroll to position [0, 0]
